Goal: Check status

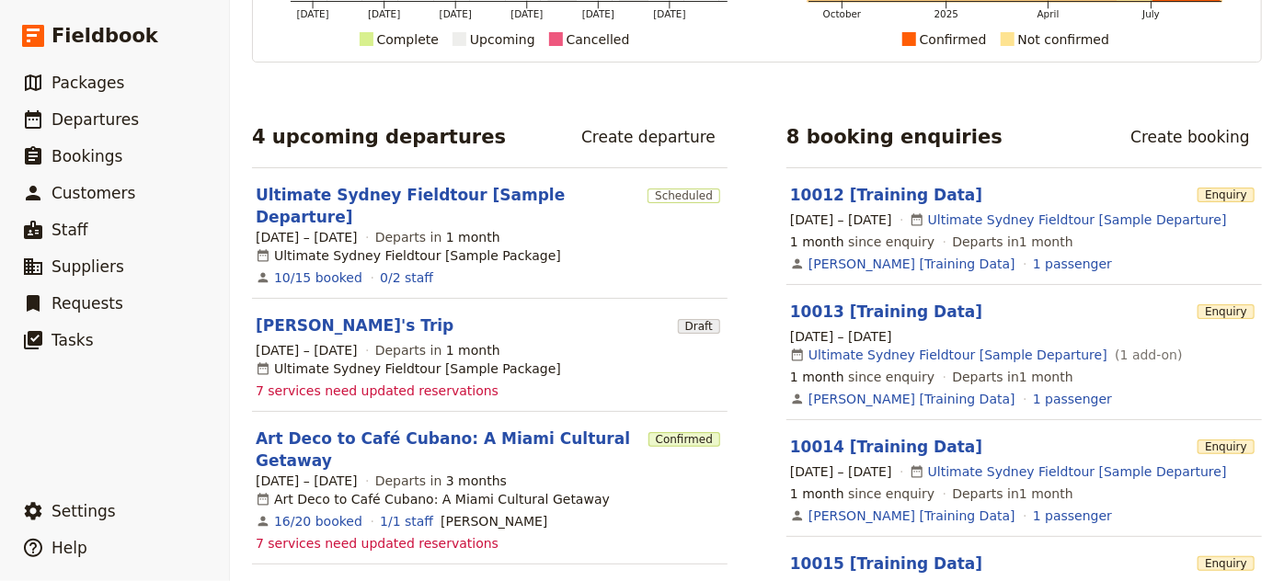
scroll to position [334, 0]
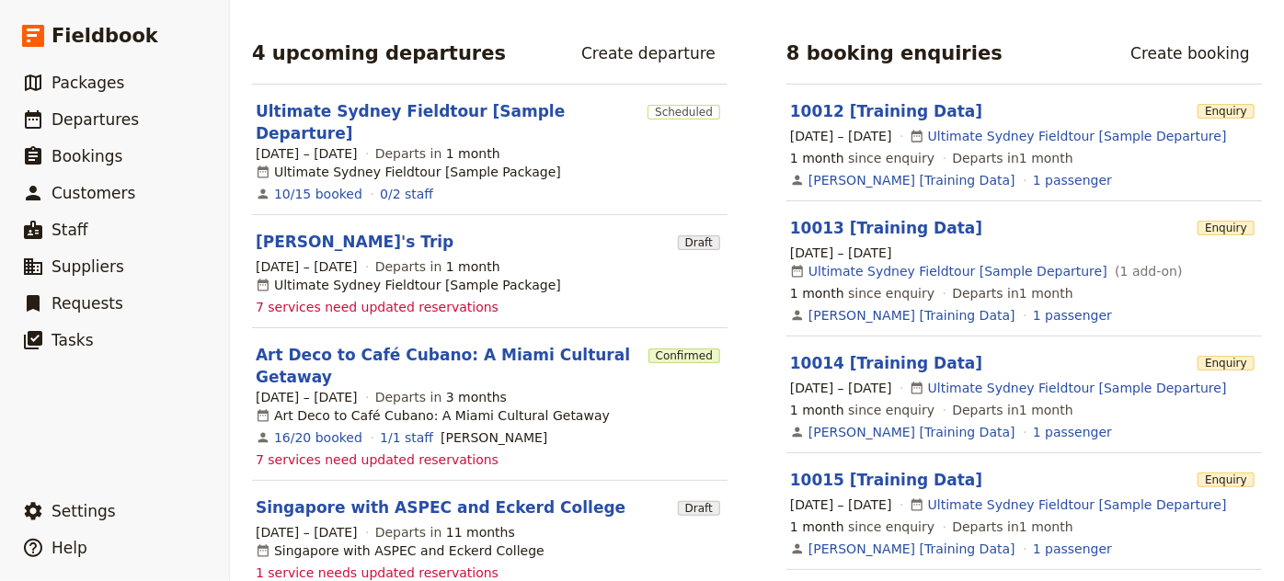
click at [422, 451] on span "7 services need updated reservations" at bounding box center [377, 460] width 243 height 18
click at [449, 344] on link "Art Deco to Café Cubano: A Miami Cultural Getaway" at bounding box center [448, 366] width 385 height 44
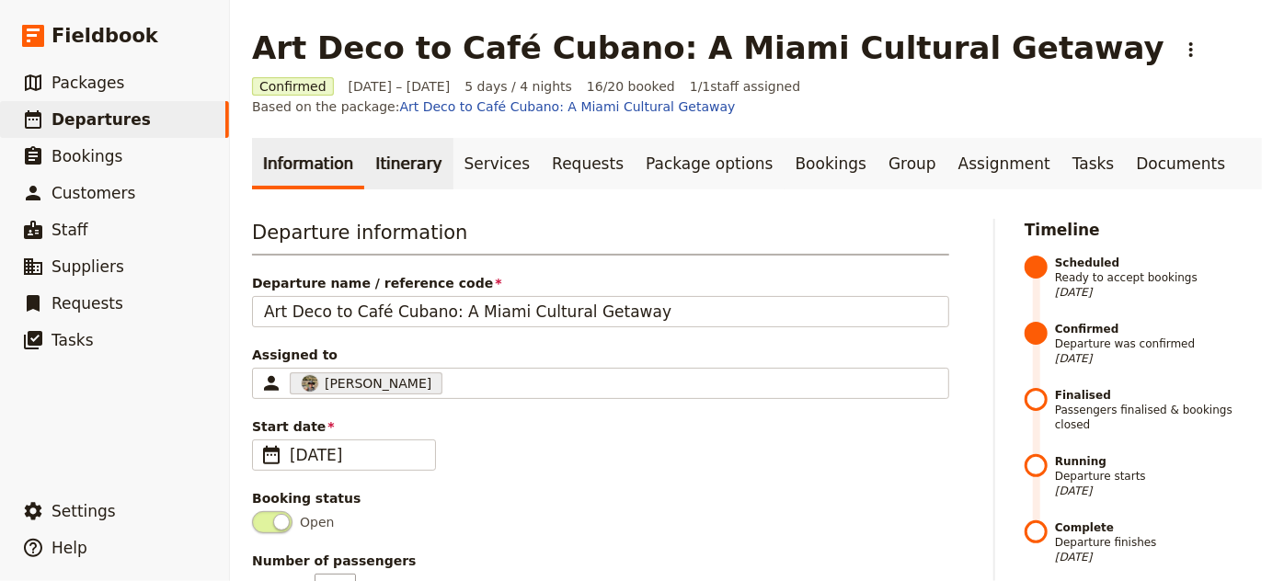
click at [387, 151] on link "Itinerary" at bounding box center [408, 164] width 88 height 52
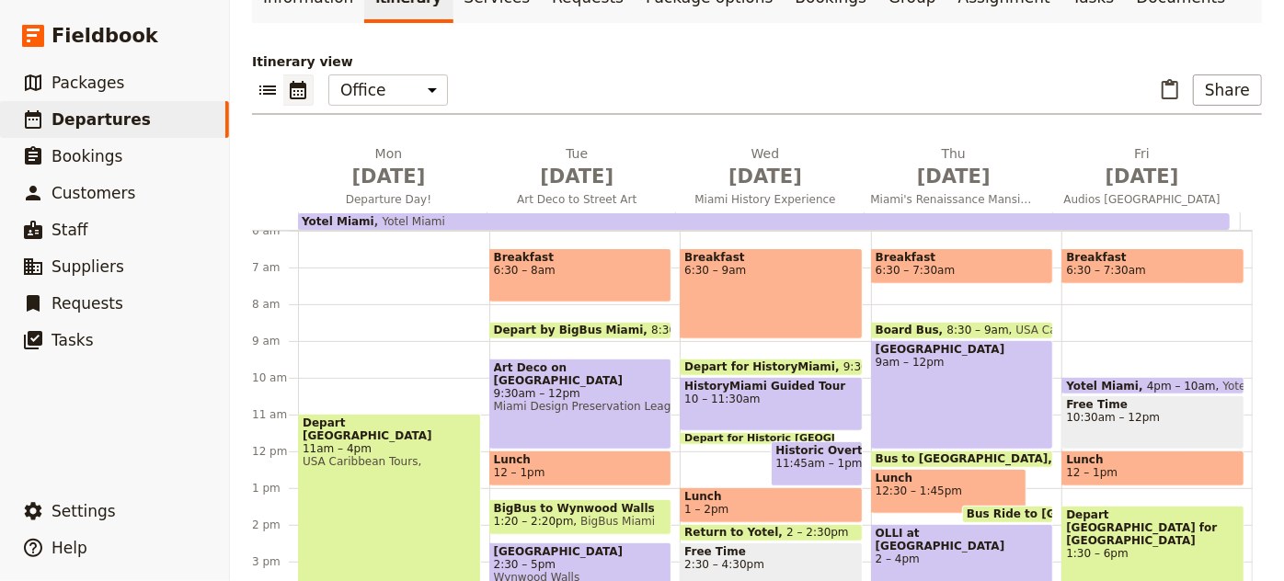
scroll to position [304, 0]
